Goal: Task Accomplishment & Management: Use online tool/utility

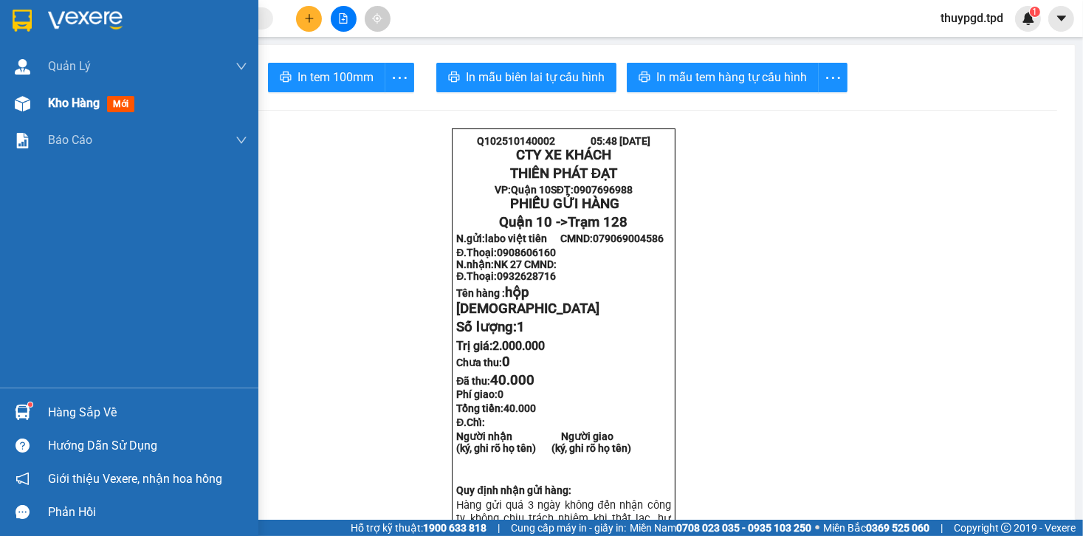
click at [117, 100] on span "mới" at bounding box center [120, 104] width 27 height 16
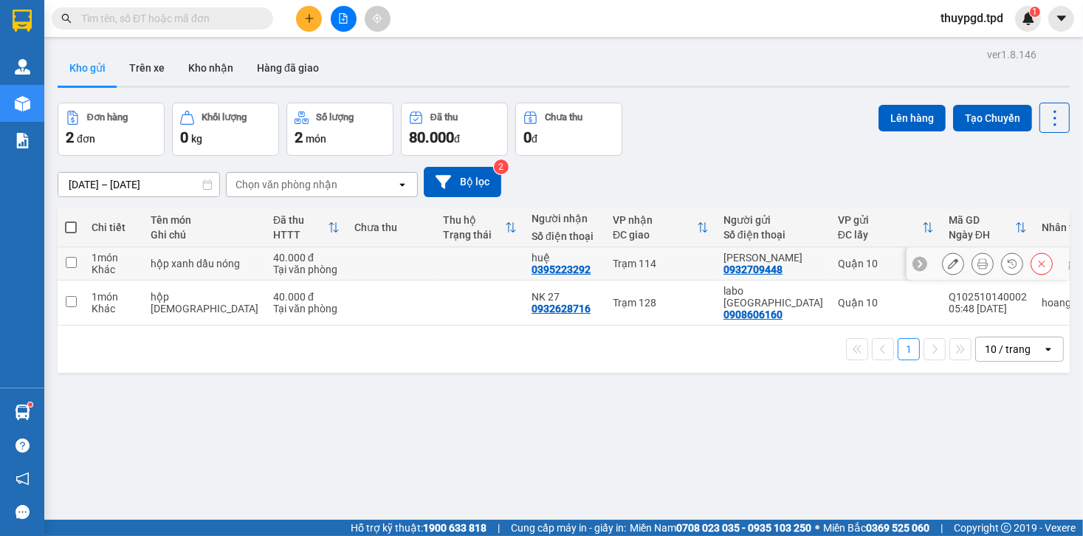
click at [978, 268] on icon at bounding box center [983, 263] width 10 height 10
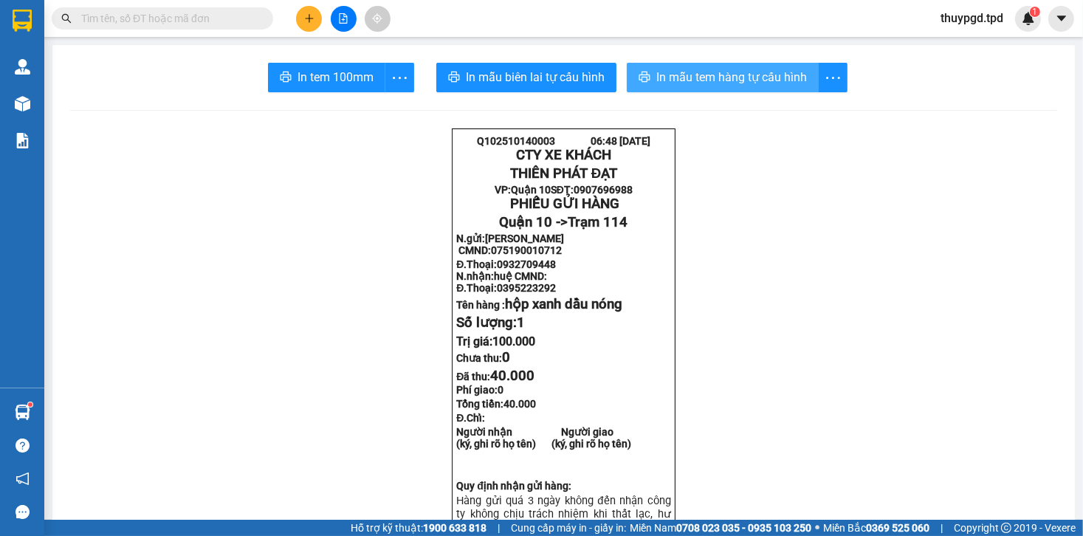
click at [733, 87] on button "In mẫu tem hàng tự cấu hình" at bounding box center [723, 78] width 192 height 30
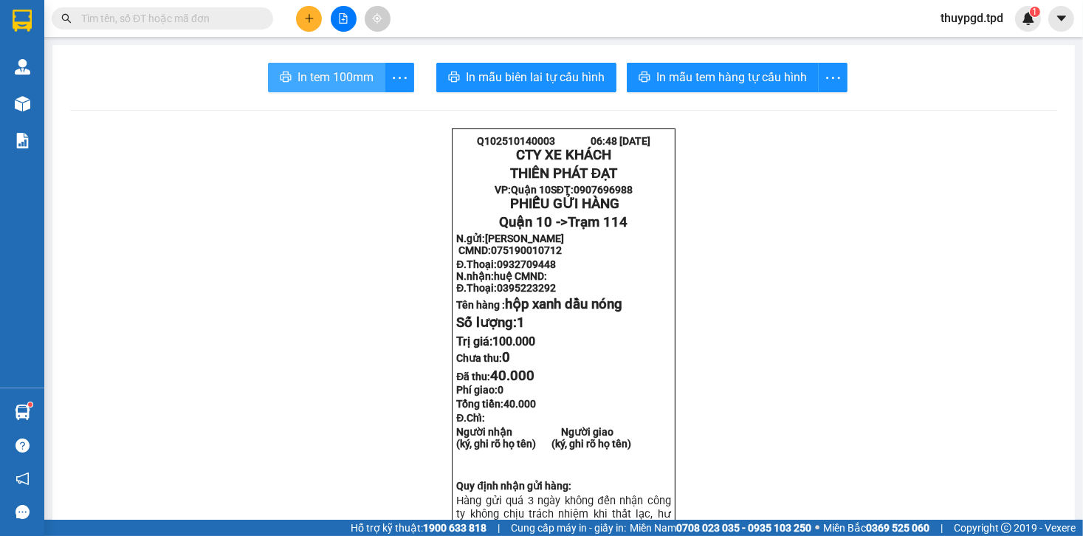
click at [352, 87] on button "In tem 100mm" at bounding box center [326, 78] width 117 height 30
click at [352, 86] on span "In tem 100mm" at bounding box center [336, 77] width 76 height 18
click at [353, 85] on span "In tem 100mm" at bounding box center [336, 77] width 76 height 18
